Goal: Transaction & Acquisition: Purchase product/service

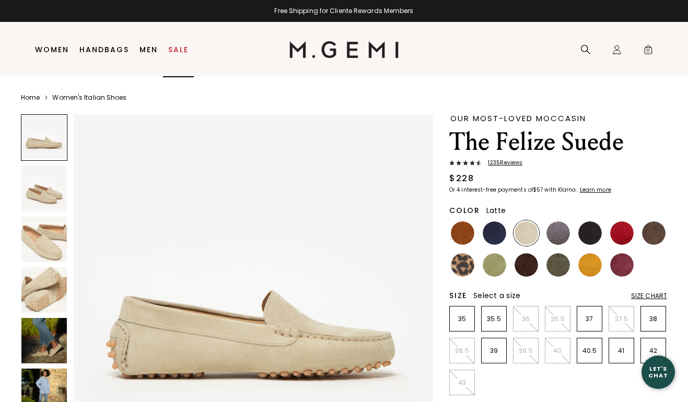
click at [178, 49] on link "Sale" at bounding box center [178, 49] width 20 height 8
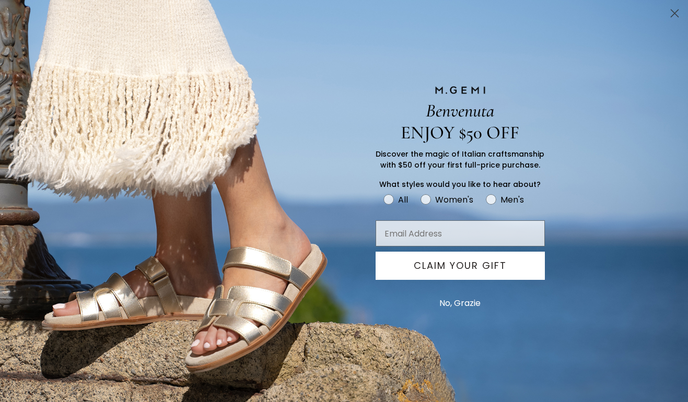
click at [453, 303] on button "No, Grazie" at bounding box center [460, 303] width 52 height 26
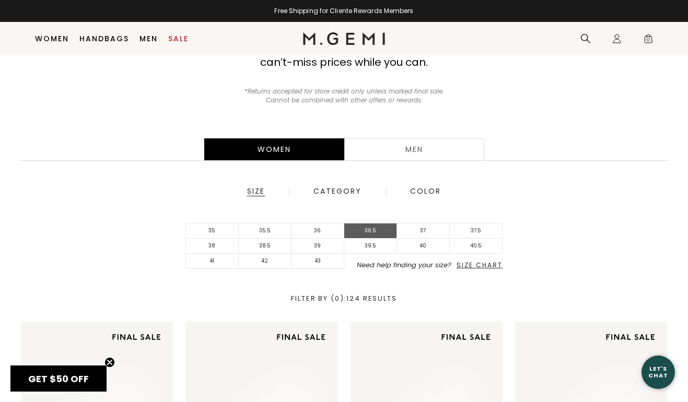
click at [368, 232] on li "36.5" at bounding box center [370, 230] width 53 height 15
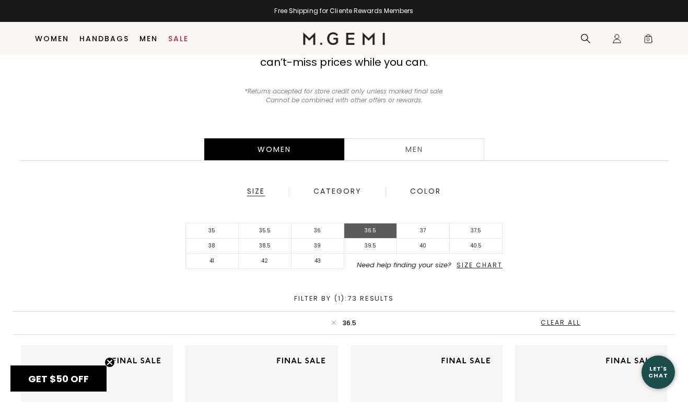
click at [368, 232] on li "36.5" at bounding box center [370, 230] width 53 height 15
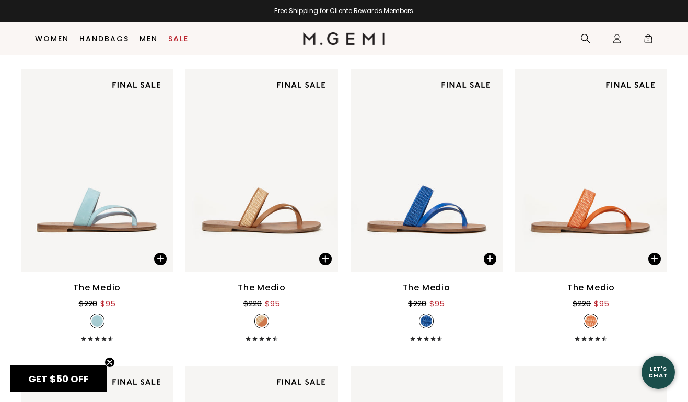
scroll to position [682, 0]
click at [324, 167] on img at bounding box center [323, 169] width 9 height 9
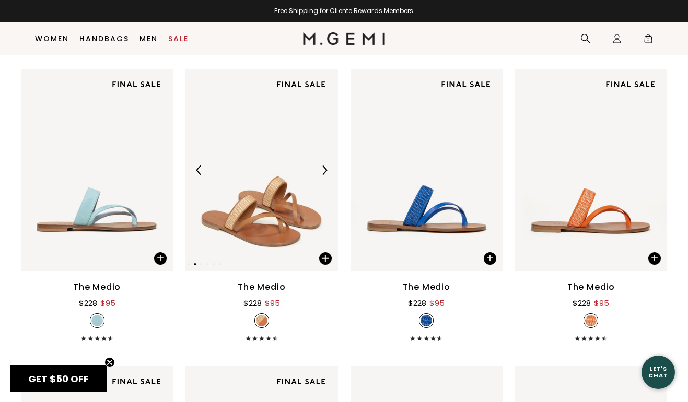
click at [324, 167] on img at bounding box center [323, 169] width 9 height 9
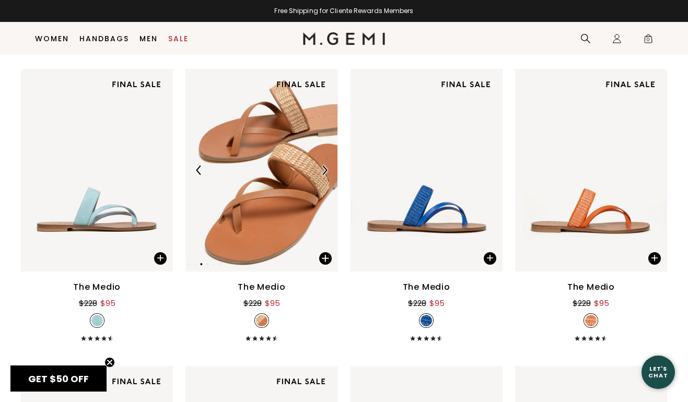
click at [324, 167] on img at bounding box center [323, 169] width 9 height 9
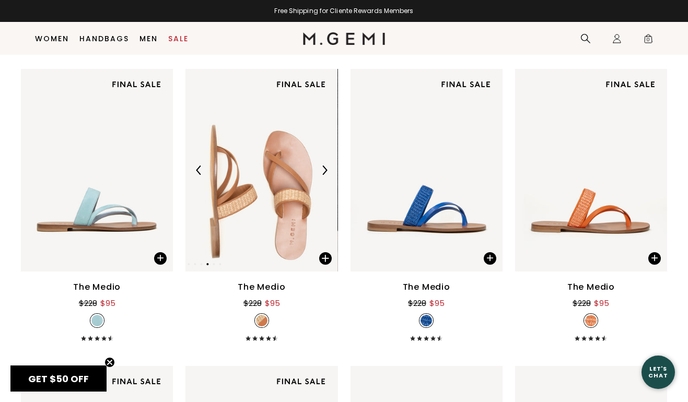
click at [324, 167] on img at bounding box center [323, 169] width 9 height 9
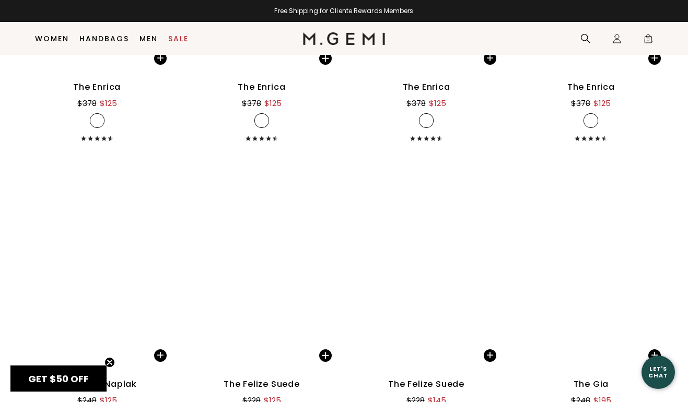
scroll to position [6599, 0]
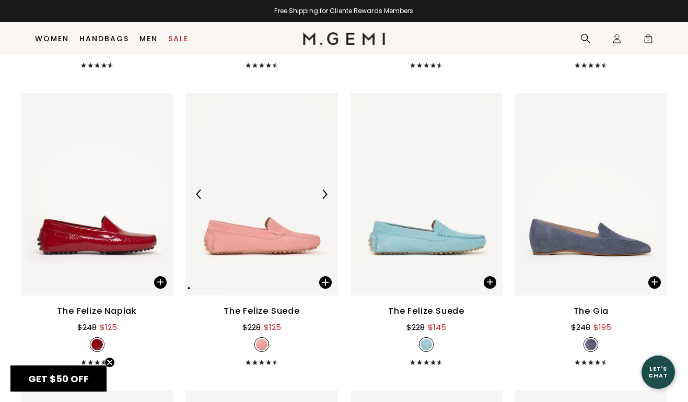
click at [325, 191] on img at bounding box center [323, 194] width 9 height 9
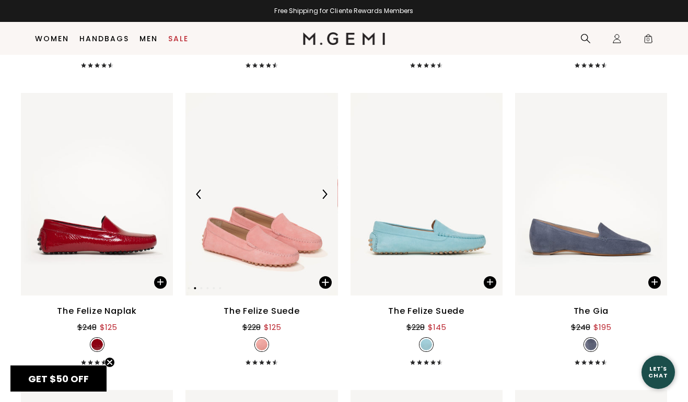
click at [325, 191] on img at bounding box center [323, 194] width 9 height 9
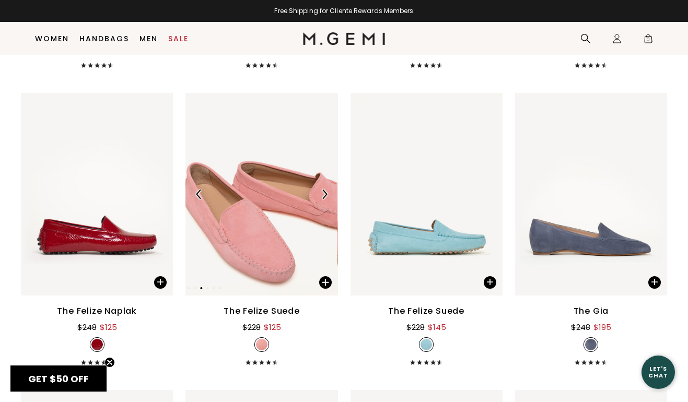
click at [325, 191] on img at bounding box center [323, 194] width 9 height 9
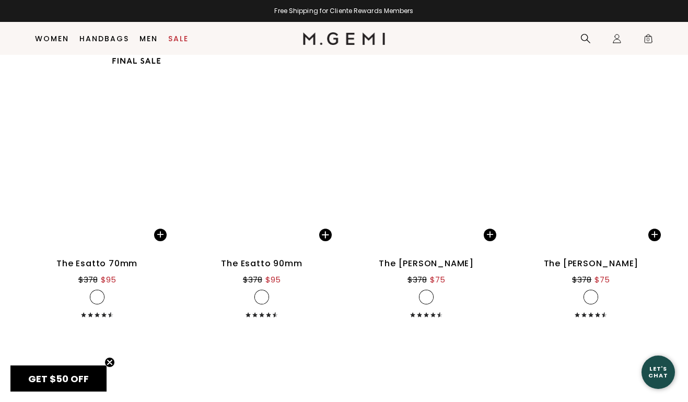
scroll to position [8703, 0]
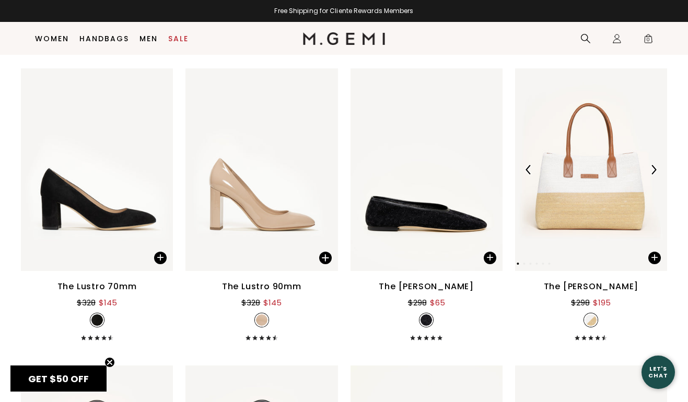
click at [654, 167] on img at bounding box center [652, 169] width 9 height 9
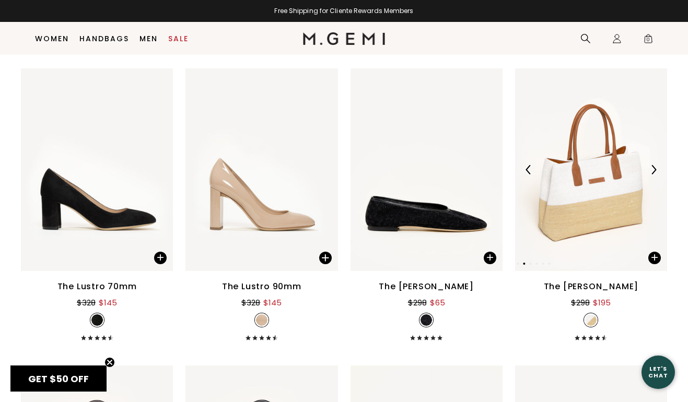
click at [654, 167] on img at bounding box center [652, 169] width 9 height 9
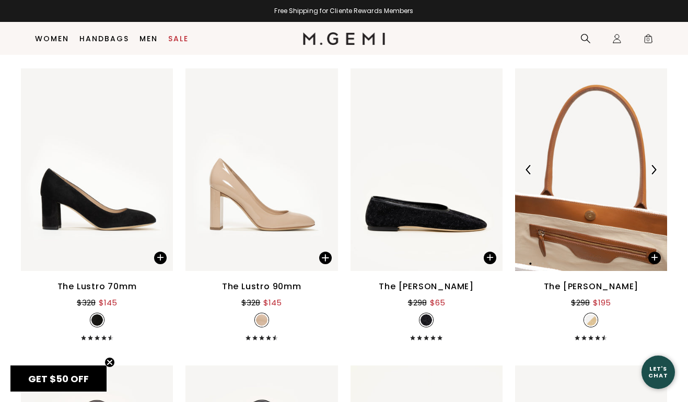
click at [654, 167] on img at bounding box center [652, 169] width 9 height 9
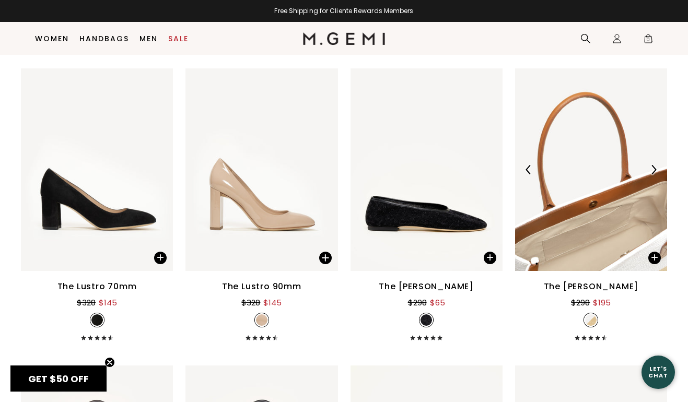
click at [654, 167] on img at bounding box center [652, 169] width 9 height 9
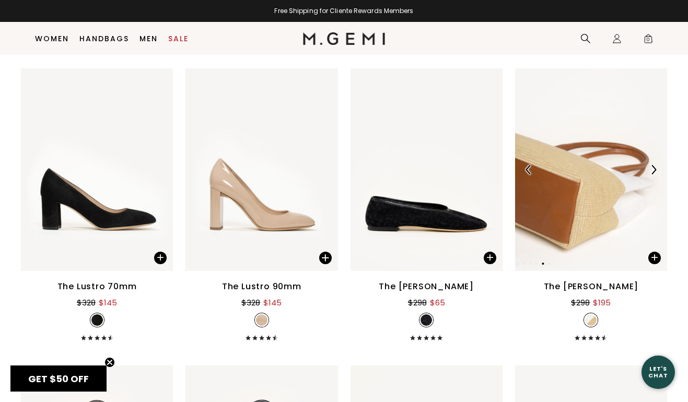
click at [654, 167] on img at bounding box center [652, 169] width 9 height 9
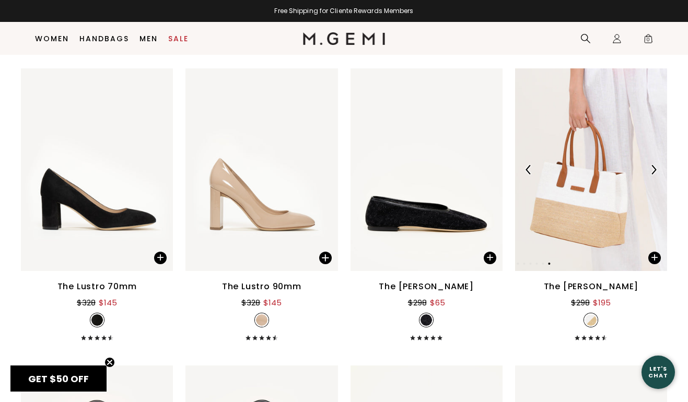
click at [654, 167] on img at bounding box center [652, 169] width 9 height 9
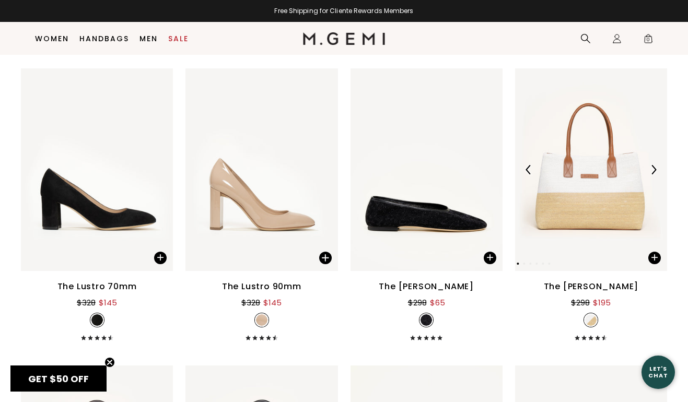
click at [654, 167] on img at bounding box center [652, 169] width 9 height 9
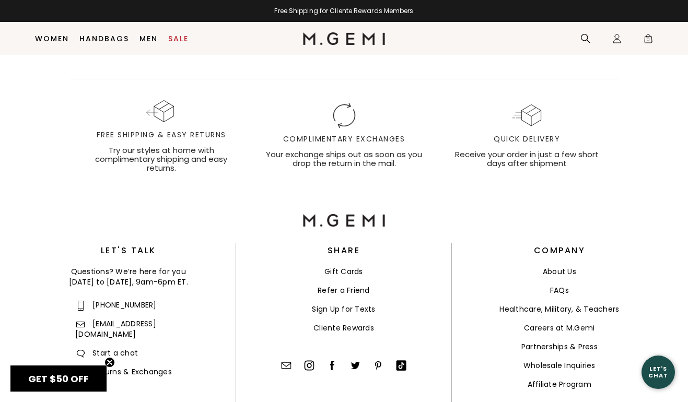
scroll to position [9540, 0]
